Goal: Go to known website: Go to known website

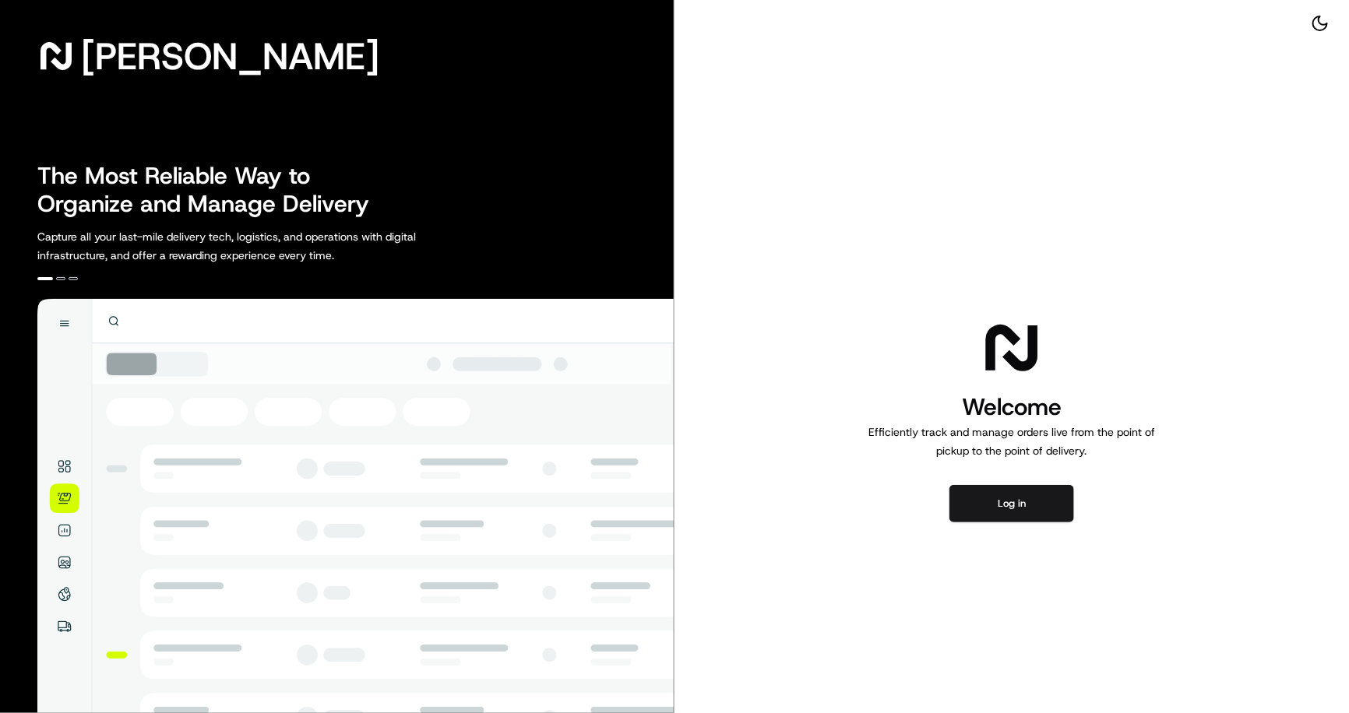
click at [984, 525] on div "Welcome Efficiently track and manage orders live from the point of pickup to th…" at bounding box center [1011, 420] width 674 height 840
click at [1019, 505] on button "Log in" at bounding box center [1011, 503] width 125 height 37
